Goal: Navigation & Orientation: Find specific page/section

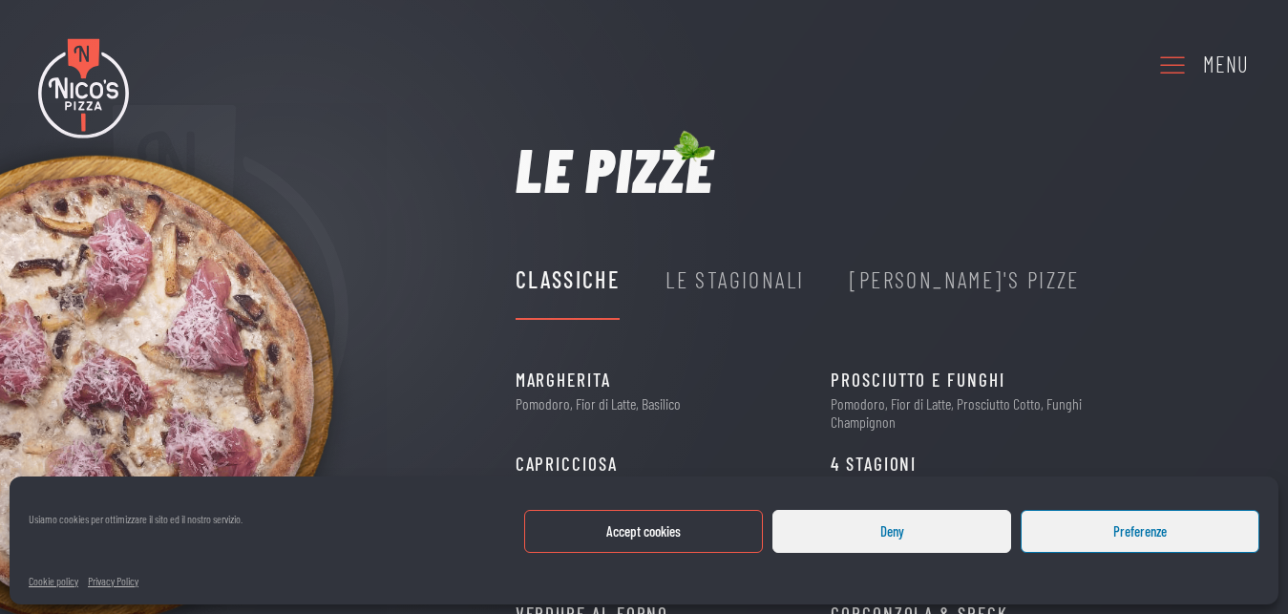
click at [1174, 69] on icon at bounding box center [1172, 64] width 31 height 52
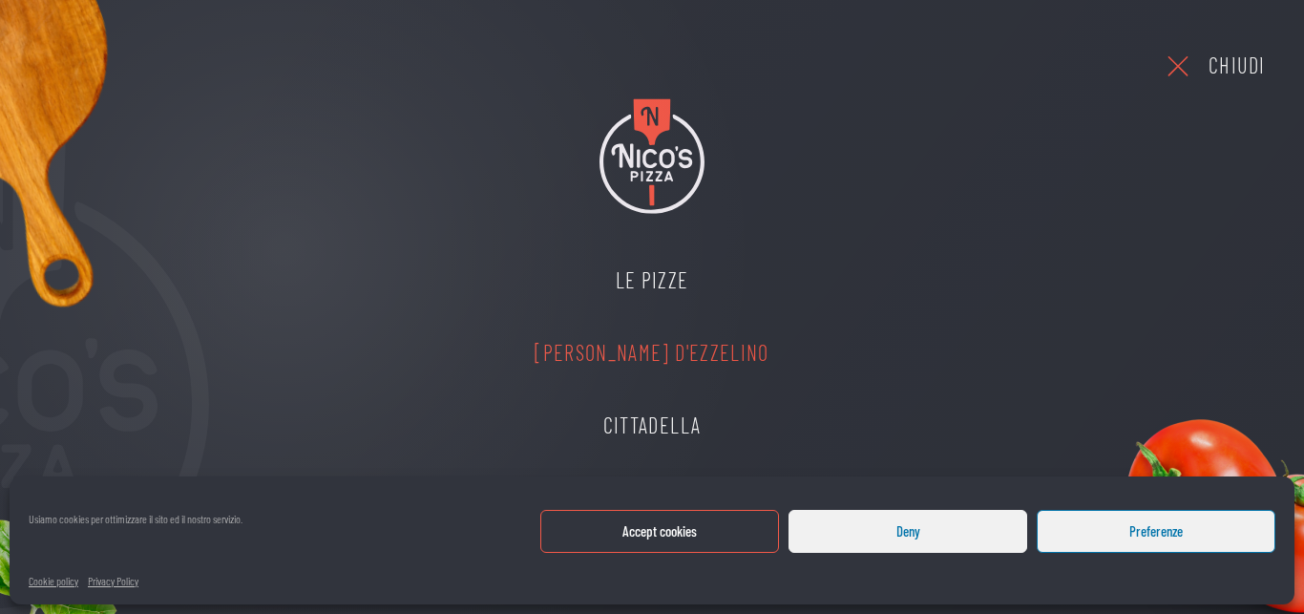
click at [608, 349] on link "[PERSON_NAME] d'Ezzelino" at bounding box center [651, 353] width 272 height 73
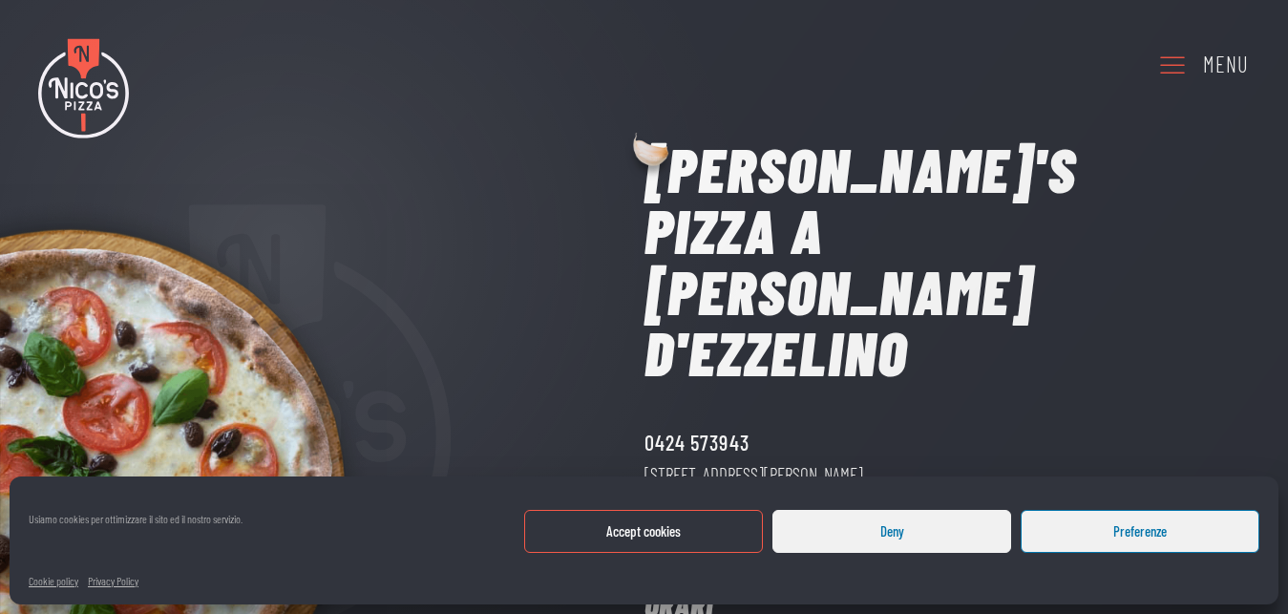
click at [614, 532] on button "Accept cookies" at bounding box center [643, 531] width 239 height 43
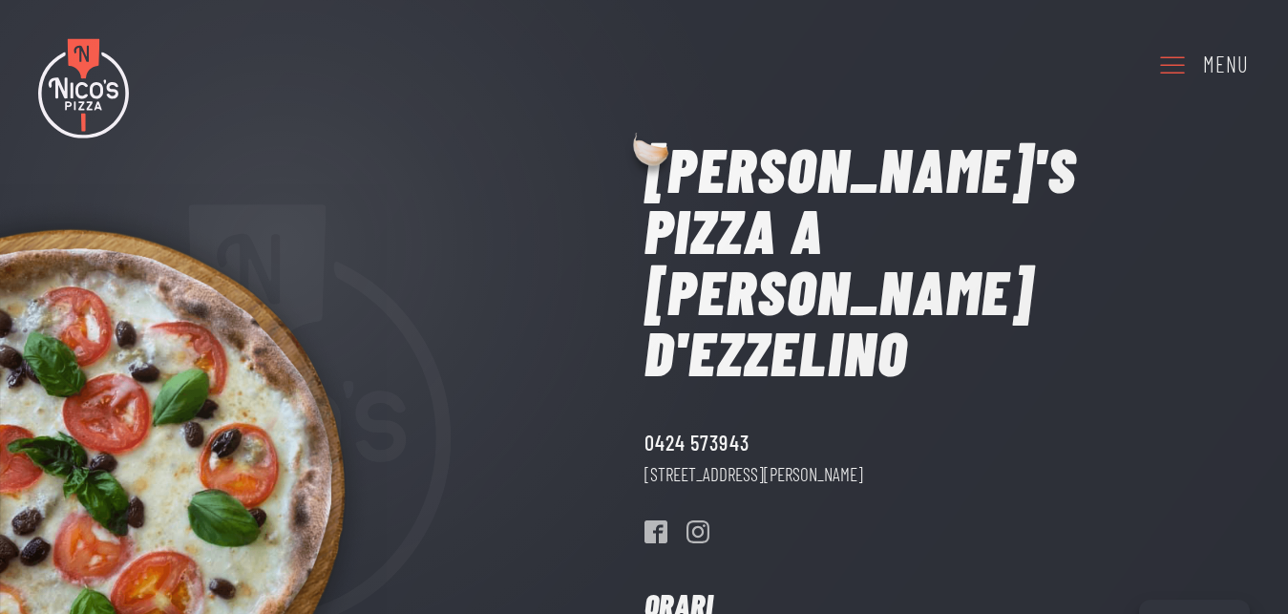
click at [1165, 62] on icon at bounding box center [1172, 64] width 31 height 52
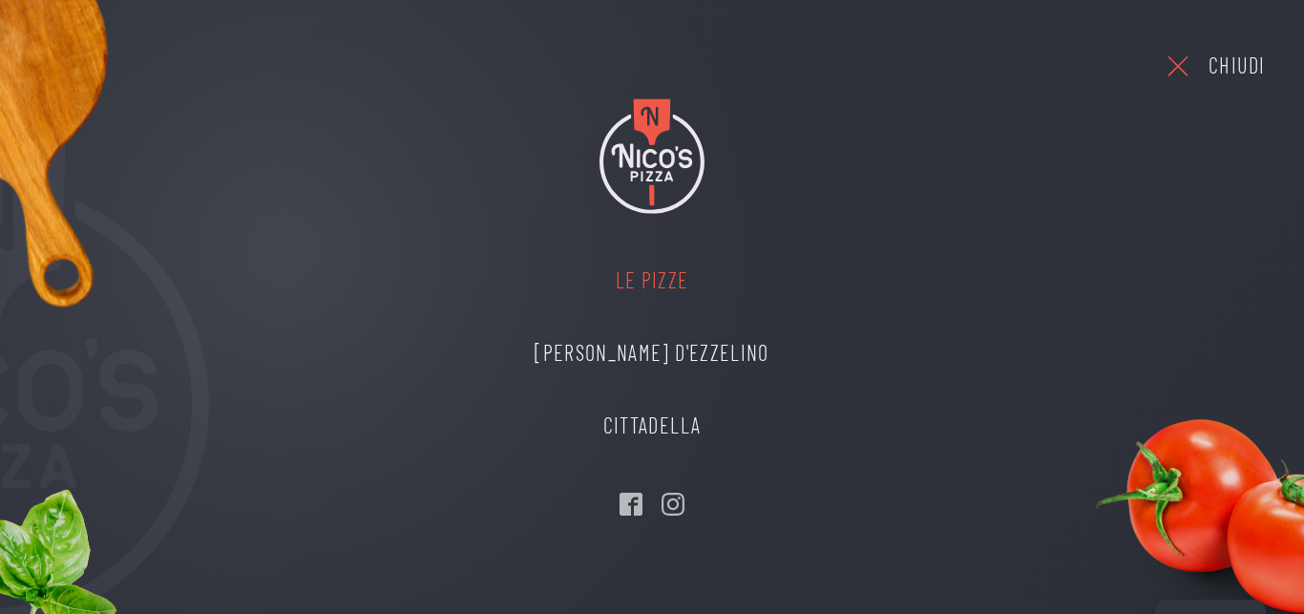
click at [620, 284] on link "Le Pizze" at bounding box center [651, 280] width 272 height 73
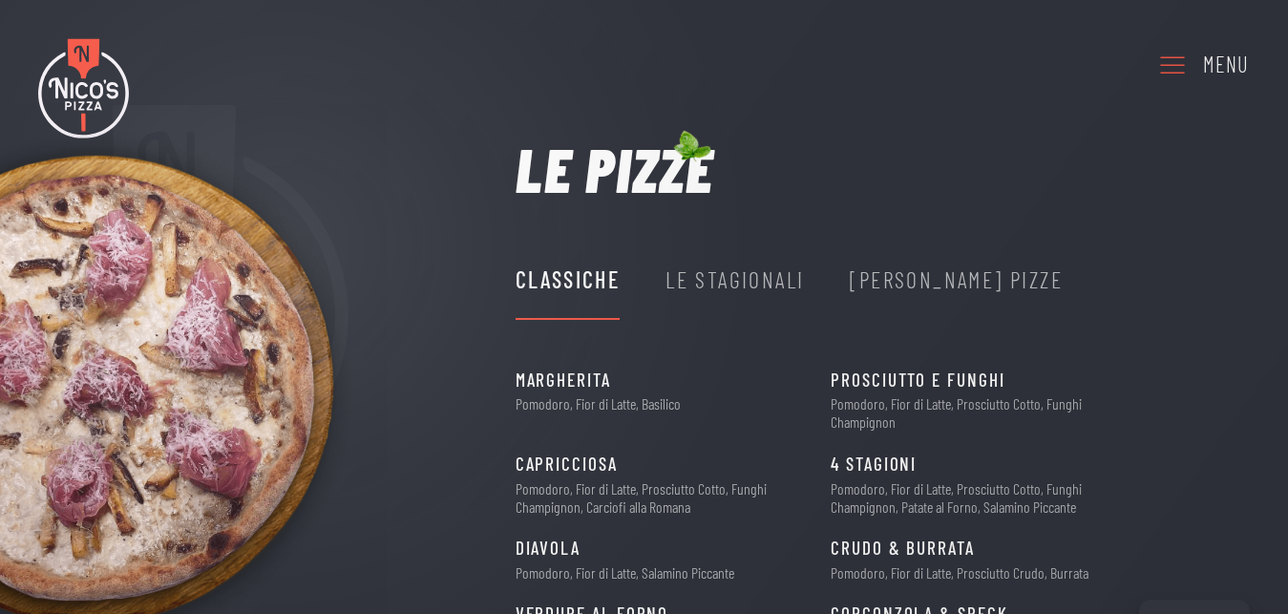
click at [1177, 67] on use at bounding box center [1172, 65] width 25 height 17
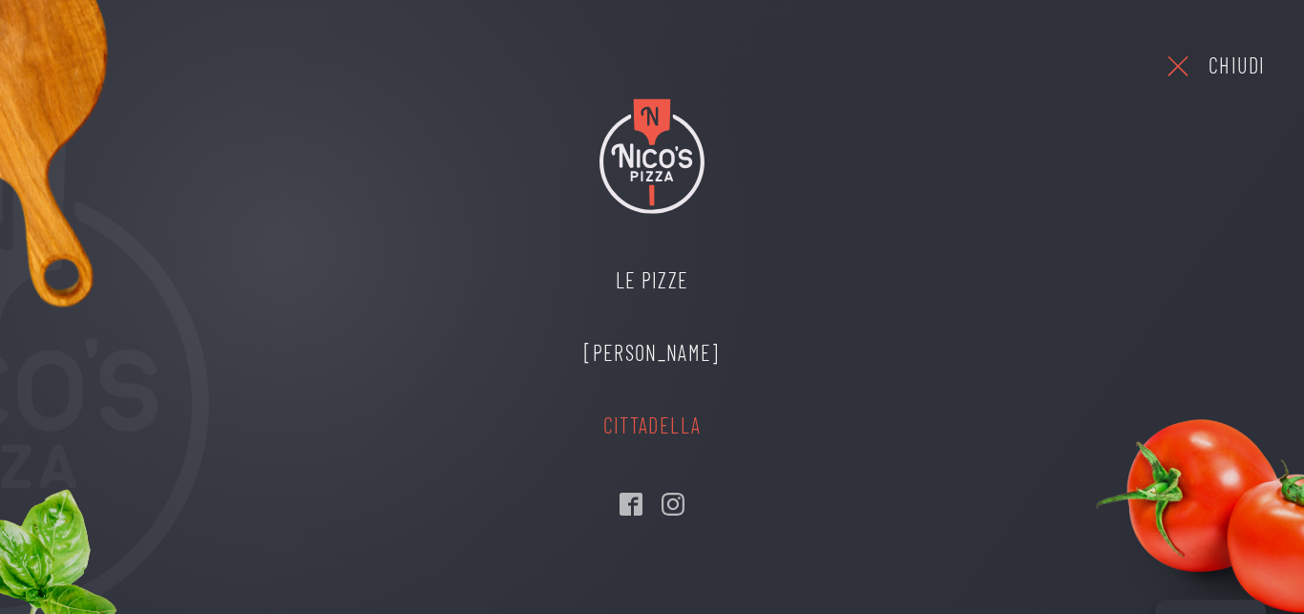
click at [610, 417] on link "Cittadella" at bounding box center [651, 425] width 173 height 73
